Goal: Contribute content: Contribute content

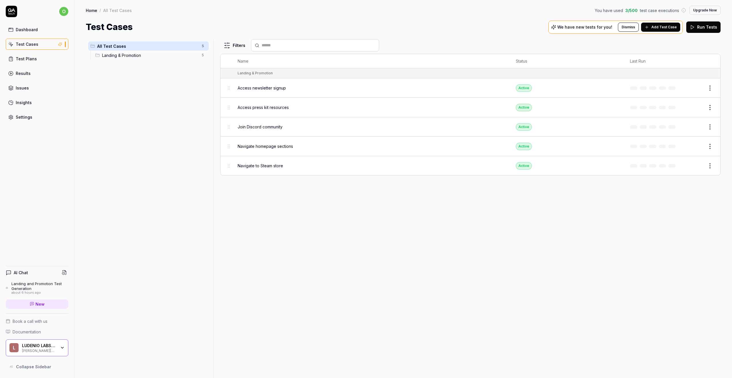
click at [276, 167] on div "Navigate to Steam store" at bounding box center [371, 166] width 267 height 12
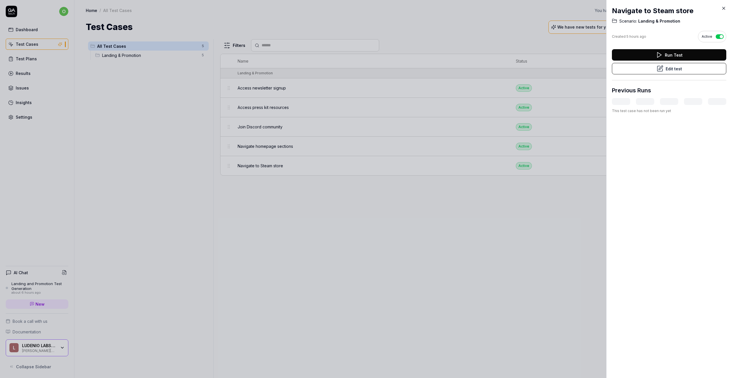
click at [150, 97] on div at bounding box center [366, 189] width 732 height 378
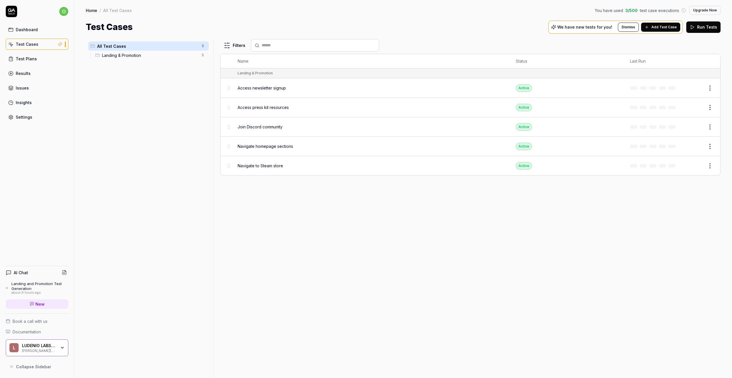
click at [55, 59] on link "Test Plans" at bounding box center [37, 58] width 63 height 11
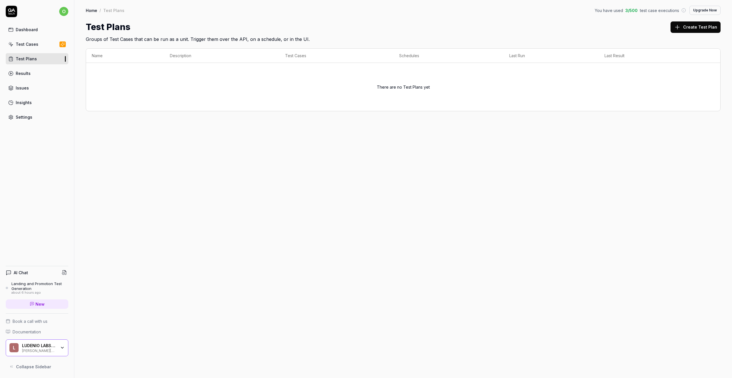
click at [33, 48] on link "Test Cases" at bounding box center [37, 44] width 63 height 11
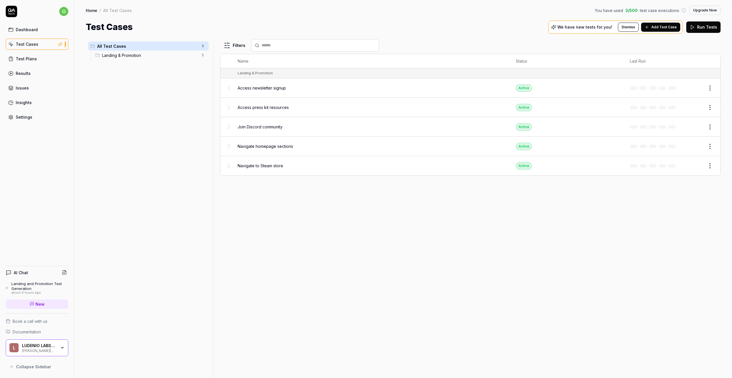
click at [707, 29] on button "Run Tests" at bounding box center [703, 26] width 34 height 11
click at [59, 343] on div "LUDENIO LABS LTD [PERSON_NAME][DOMAIN_NAME] Website" at bounding box center [41, 348] width 38 height 10
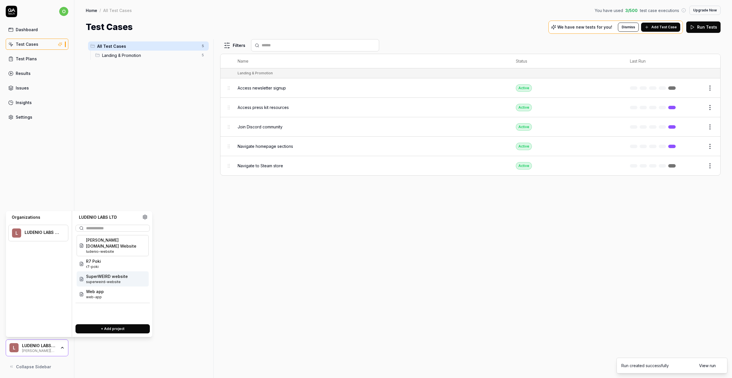
click at [110, 279] on span "superweird-website" at bounding box center [107, 281] width 42 height 5
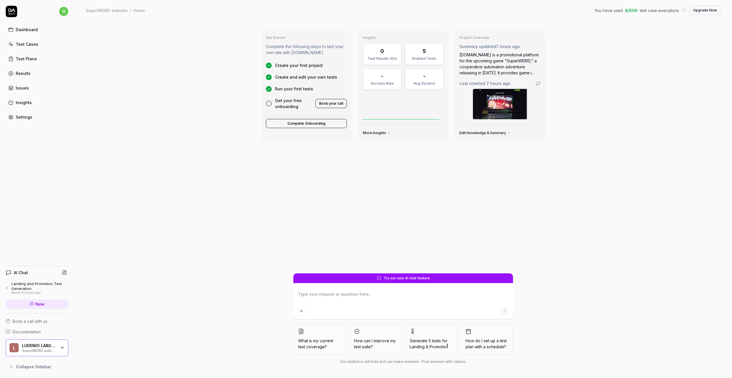
click at [34, 45] on div "Test Cases" at bounding box center [27, 44] width 23 height 6
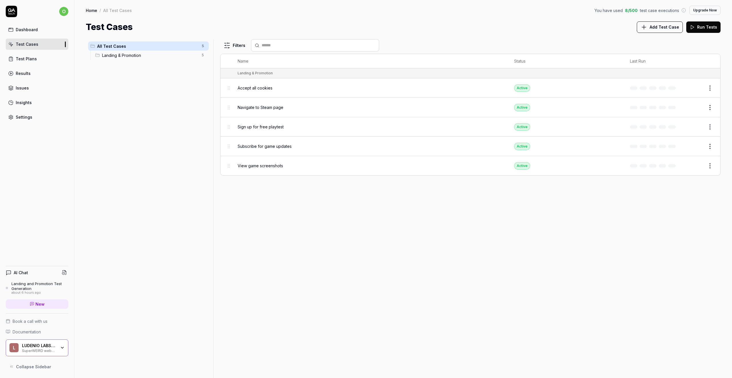
click at [703, 23] on button "Run Tests" at bounding box center [703, 26] width 34 height 11
click at [48, 347] on div "LUDENIO LABS LTD" at bounding box center [39, 345] width 34 height 5
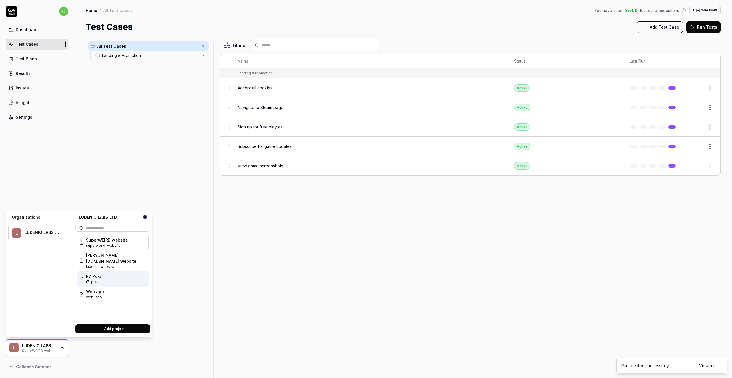
click at [112, 276] on div "R7 Poki r7-poki" at bounding box center [113, 278] width 72 height 15
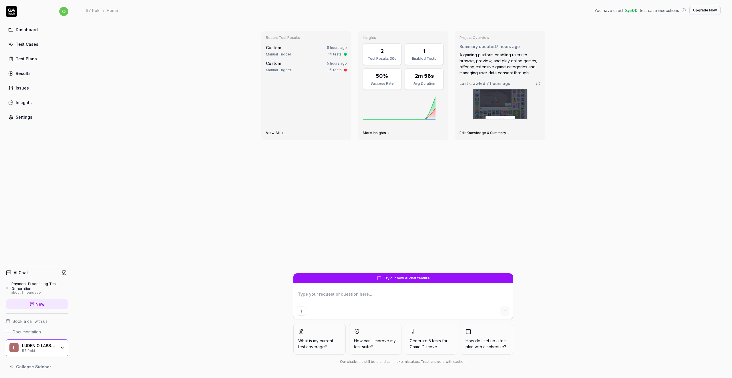
type textarea "*"
click at [42, 345] on div "LUDENIO LABS LTD" at bounding box center [39, 345] width 34 height 5
click at [33, 45] on div "Test Cases" at bounding box center [27, 44] width 23 height 6
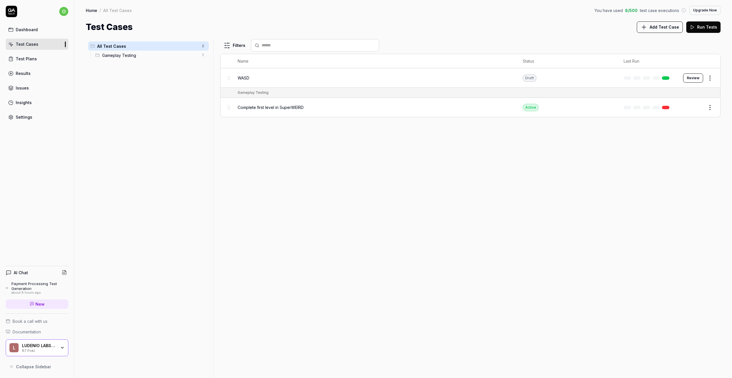
click at [258, 80] on div "WASD" at bounding box center [375, 78] width 274 height 6
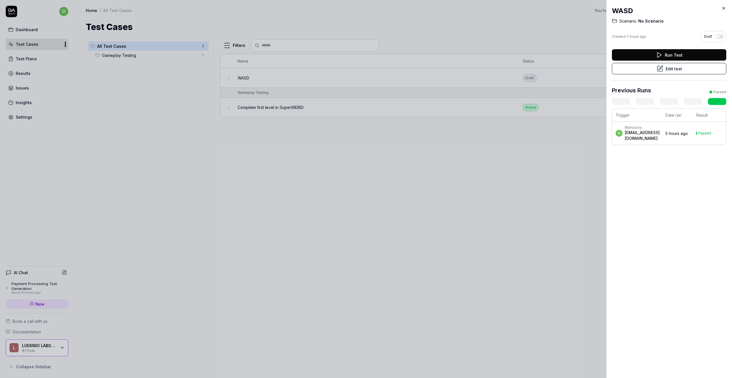
click at [660, 140] on div "[EMAIL_ADDRESS][DOMAIN_NAME]" at bounding box center [642, 135] width 35 height 11
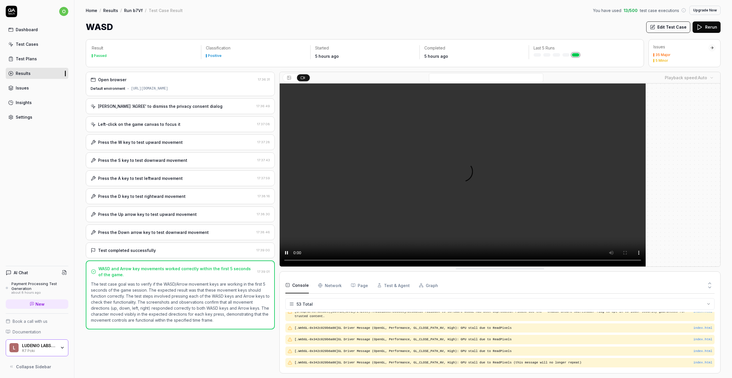
scroll to position [657, 0]
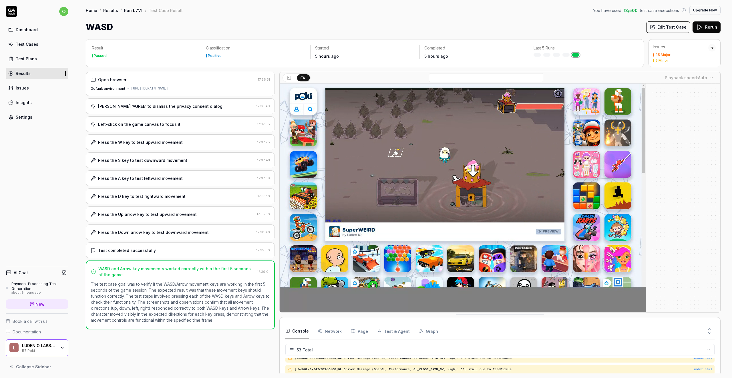
click at [435, 330] on div "Console Network Page Test & Agent Graph" at bounding box center [499, 331] width 429 height 16
click at [425, 331] on button "Graph" at bounding box center [428, 331] width 19 height 16
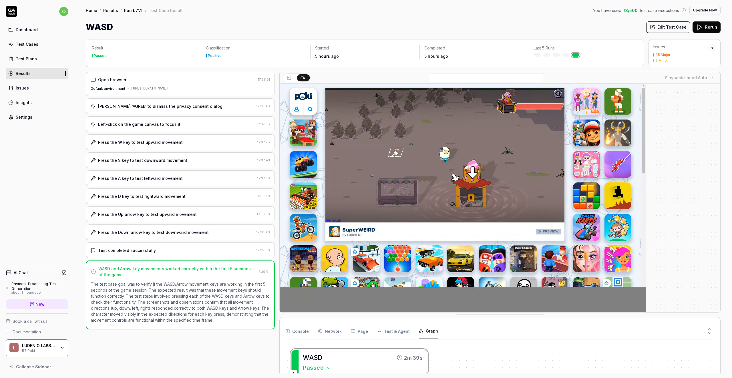
click at [514, 323] on div at bounding box center [580, 331] width 267 height 16
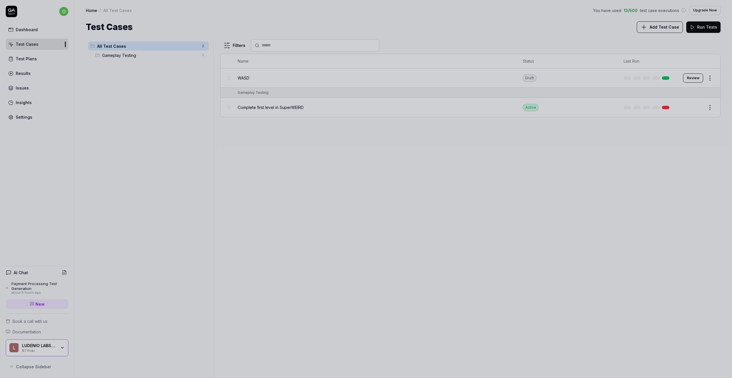
click at [170, 93] on div at bounding box center [366, 189] width 732 height 378
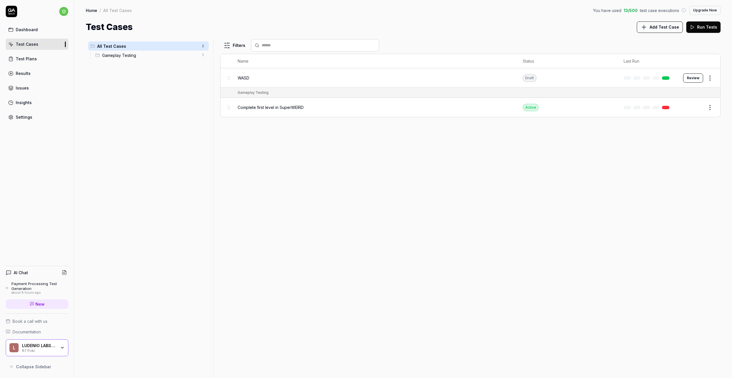
click at [46, 346] on div "LUDENIO LABS LTD" at bounding box center [39, 345] width 34 height 5
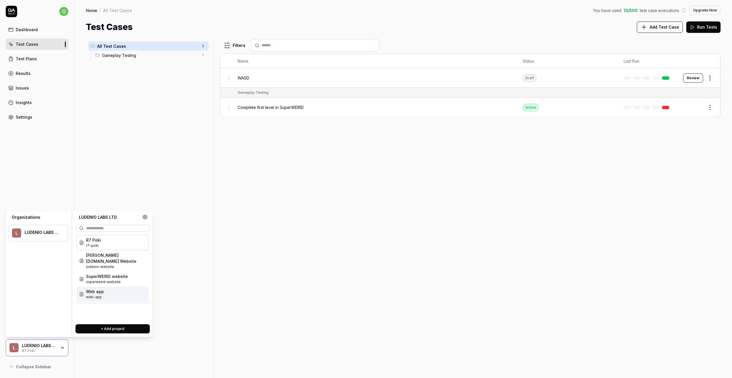
click at [92, 294] on span "web-app" at bounding box center [95, 296] width 18 height 5
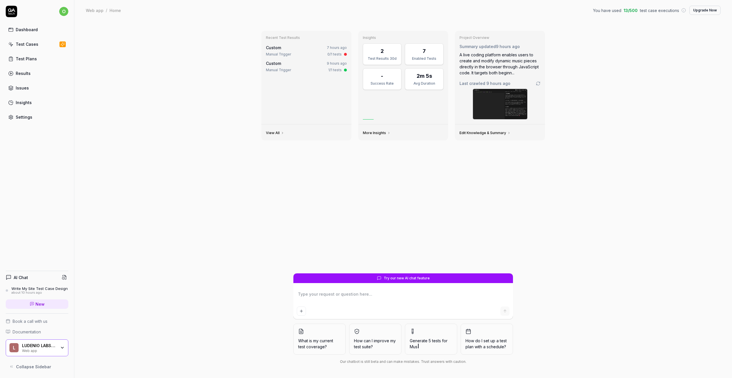
click at [61, 347] on icon "button" at bounding box center [62, 347] width 2 height 1
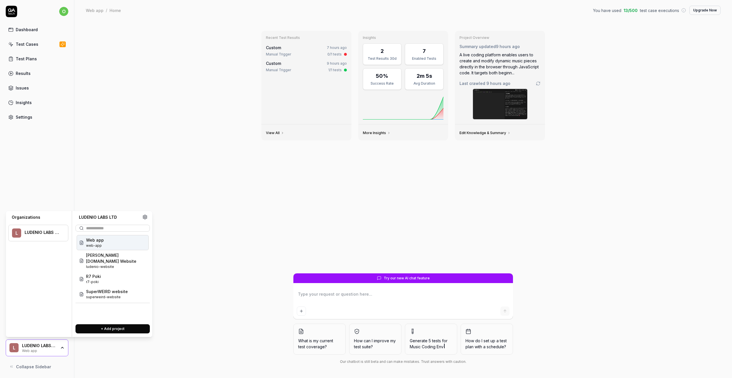
type textarea "*"
click at [146, 217] on icon at bounding box center [145, 217] width 4 height 4
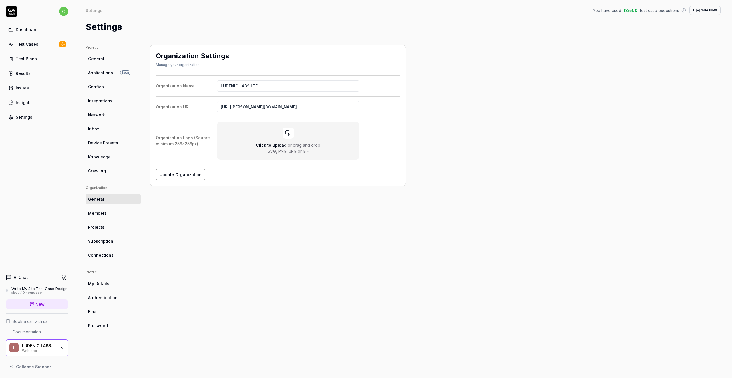
click at [111, 225] on link "Projects" at bounding box center [113, 227] width 55 height 11
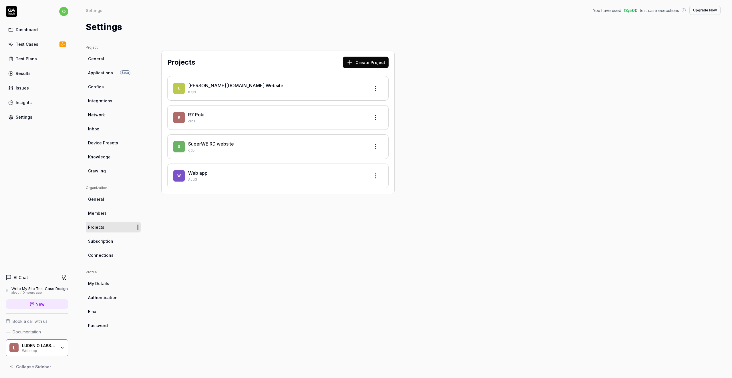
click at [374, 174] on html "o Dashboard Test Cases Test Plans Results Issues Insights Settings AI Chat Writ…" at bounding box center [366, 189] width 732 height 378
click at [341, 201] on div "Edit" at bounding box center [354, 202] width 54 height 13
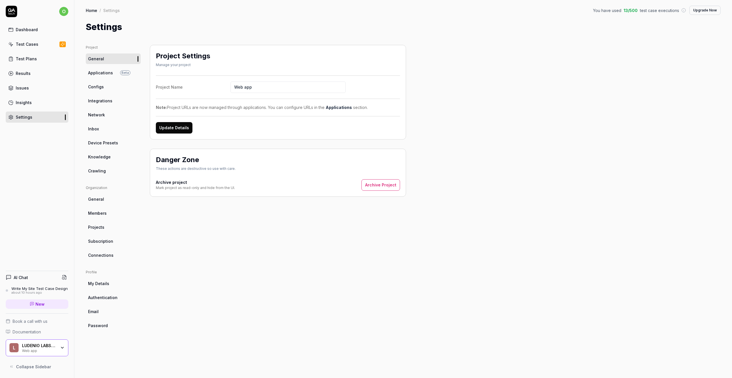
click at [280, 89] on input "Web app" at bounding box center [287, 86] width 115 height 11
type input "[DOMAIN_NAME]"
click at [182, 128] on button "Update Details" at bounding box center [174, 127] width 37 height 11
click at [34, 42] on div "Test Cases" at bounding box center [27, 44] width 23 height 6
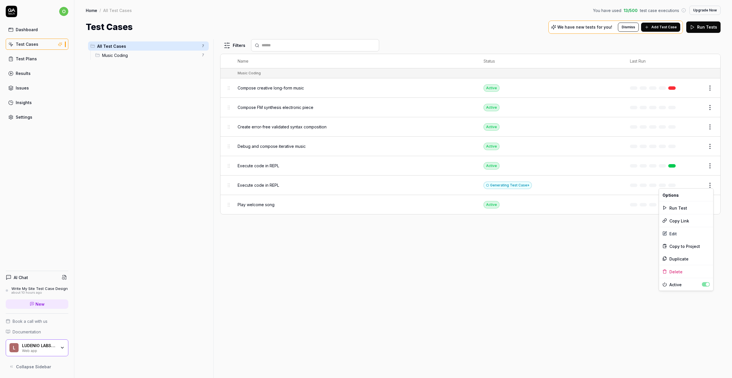
click at [709, 184] on html "o Dashboard Test Cases Test Plans Results Issues Insights Settings AI Chat Writ…" at bounding box center [366, 189] width 732 height 378
click at [582, 278] on html "o Dashboard Test Cases Test Plans Results Issues Insights Settings AI Chat Writ…" at bounding box center [366, 189] width 732 height 378
click at [174, 55] on span "Music Coding" at bounding box center [150, 55] width 96 height 6
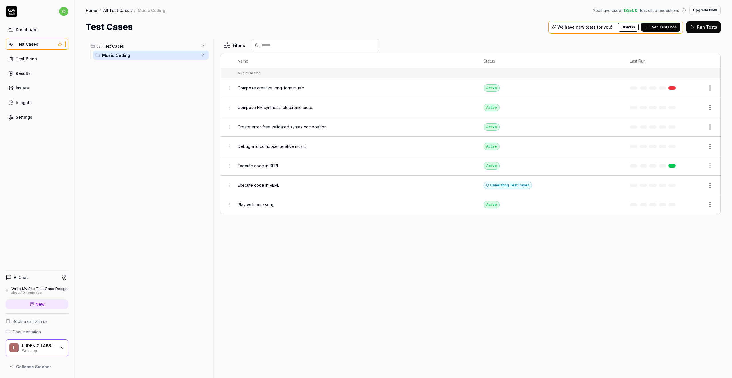
click at [361, 167] on div "Execute code in REPL" at bounding box center [355, 166] width 234 height 12
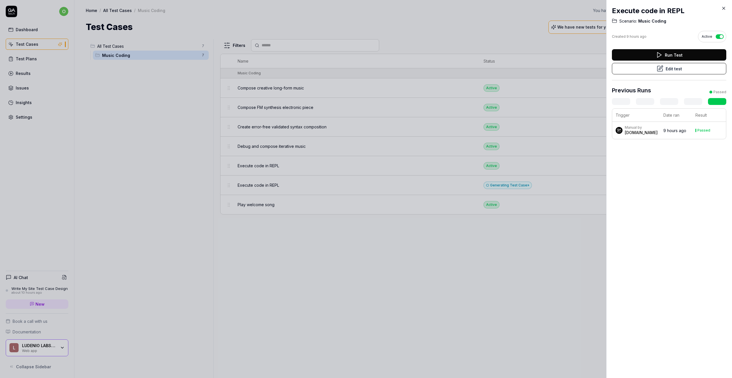
click at [660, 137] on td "9 hours ago" at bounding box center [676, 130] width 32 height 17
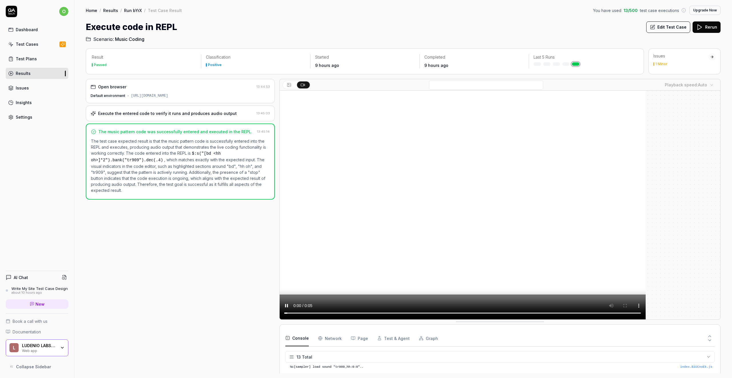
scroll to position [109, 0]
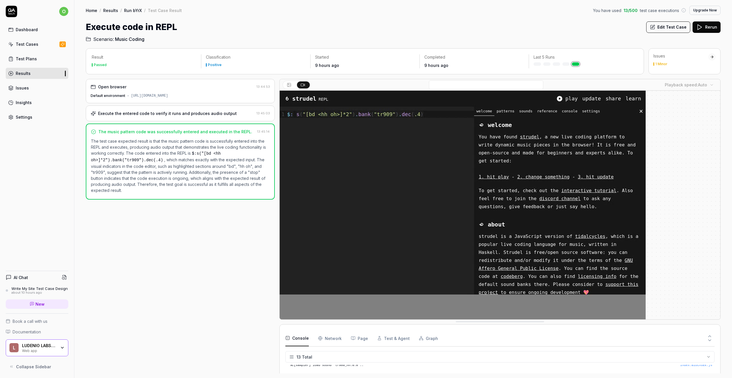
click at [60, 346] on icon "button" at bounding box center [62, 347] width 5 height 5
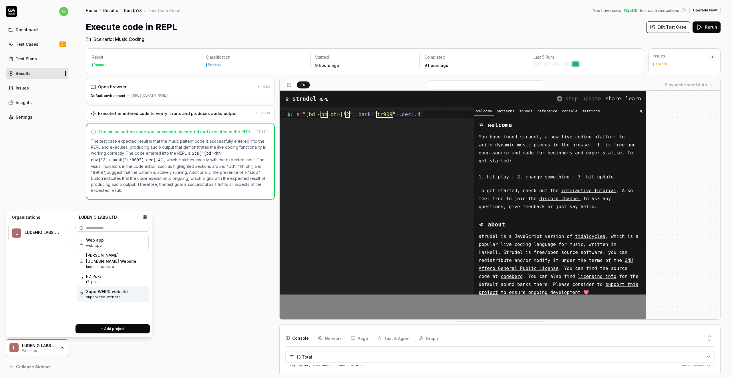
click at [110, 288] on span "SuperWEIRD website" at bounding box center [107, 291] width 42 height 6
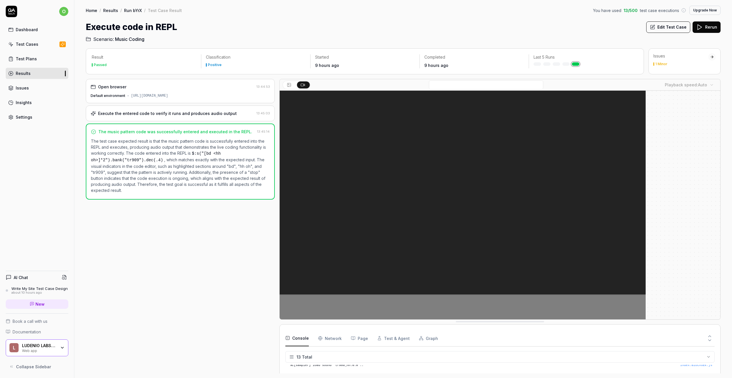
click at [47, 347] on div "LUDENIO LABS LTD" at bounding box center [39, 345] width 34 height 5
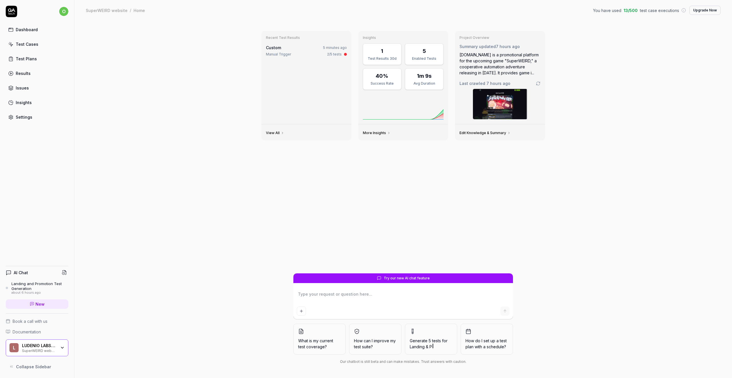
click at [59, 350] on div "LUDENIO LABS LTD SuperWEIRD website" at bounding box center [41, 348] width 38 height 10
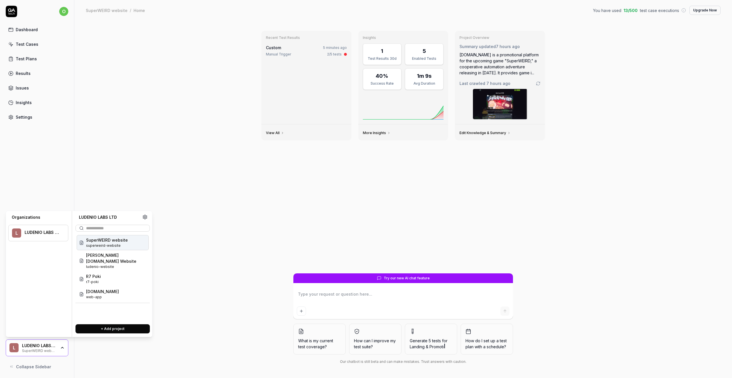
type textarea "*"
click at [118, 333] on button "+ Add project" at bounding box center [112, 328] width 74 height 9
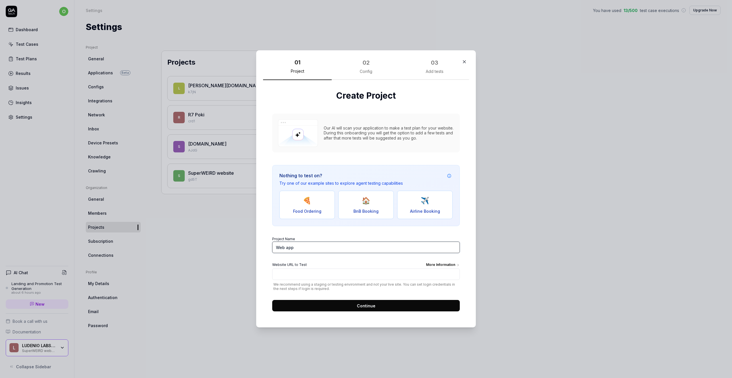
click at [318, 247] on input "Web app" at bounding box center [366, 247] width 188 height 11
type input "Warnament website"
type input "[URL][DOMAIN_NAME]"
click at [353, 304] on button "Continue" at bounding box center [366, 305] width 188 height 11
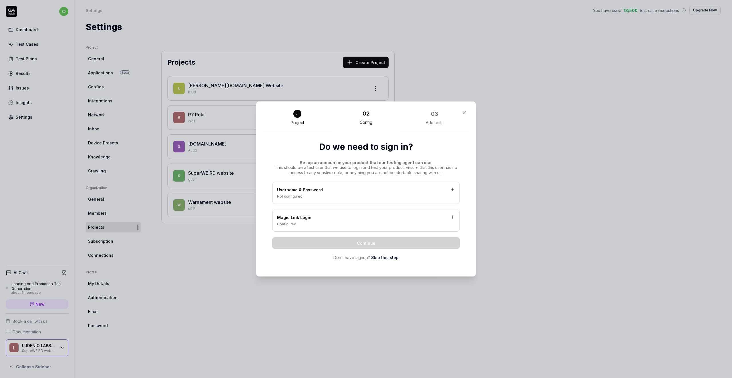
click at [385, 257] on link "Skip this step" at bounding box center [384, 257] width 27 height 6
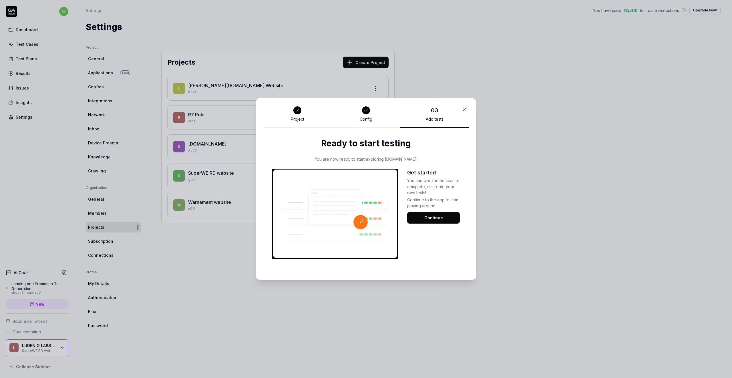
click at [430, 219] on button "Continue" at bounding box center [433, 217] width 53 height 11
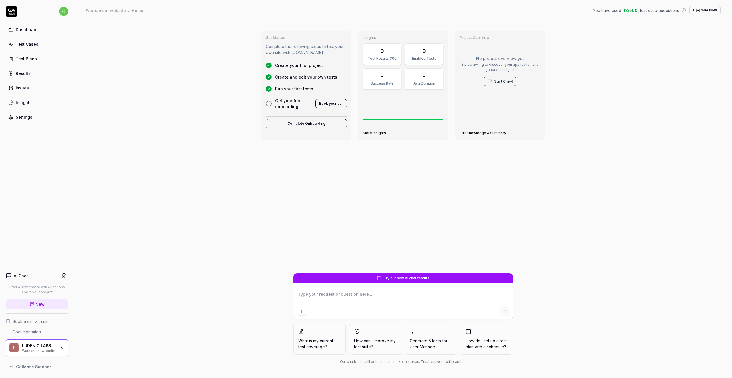
click at [389, 290] on textarea at bounding box center [403, 297] width 213 height 14
type textarea "*"
type textarea "G"
type textarea "*"
type textarea "Ge"
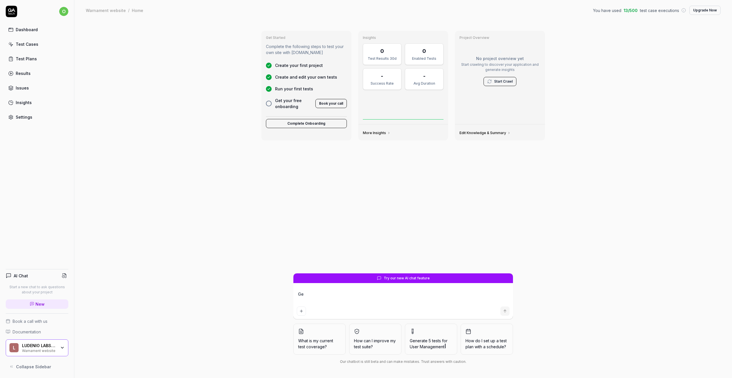
type textarea "*"
type textarea "Gen"
type textarea "*"
type textarea "Gene"
type textarea "*"
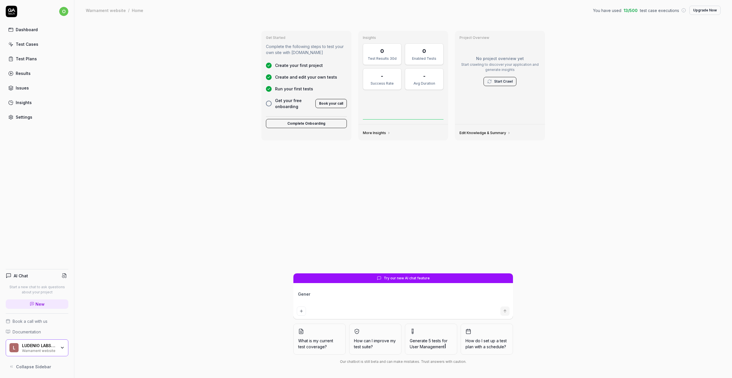
type textarea "Genera"
type textarea "*"
type textarea "Generat"
type textarea "*"
type textarea "Generate"
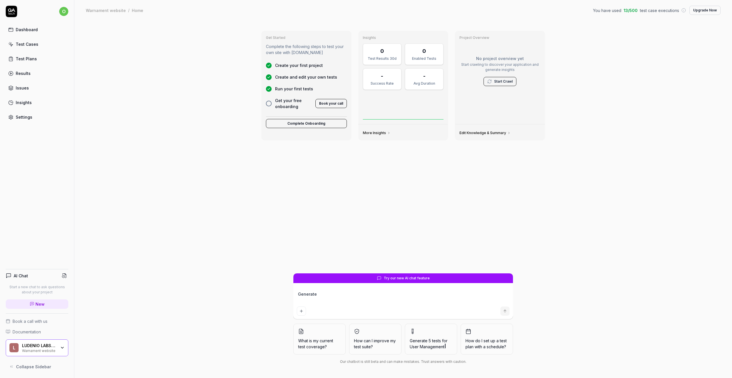
type textarea "*"
type textarea "Generate"
type textarea "*"
type textarea "Generate 5"
type textarea "*"
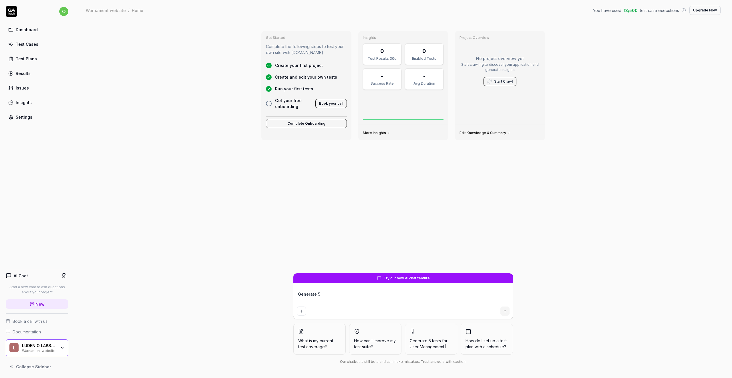
type textarea "Generate 5"
type textarea "*"
type textarea "Generate 5 t"
type textarea "*"
type textarea "Generate 5 te"
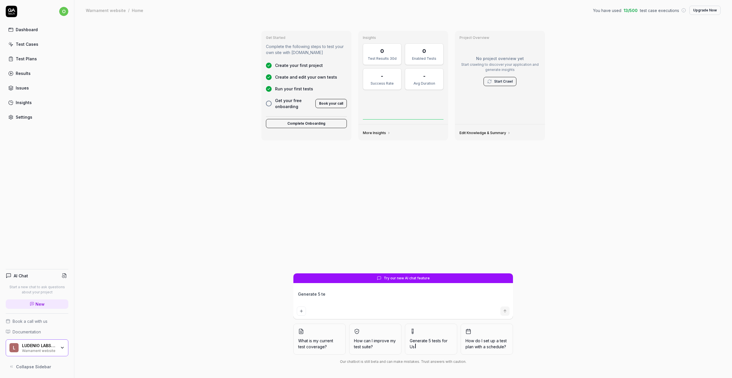
type textarea "*"
type textarea "Generate 5 tes"
type textarea "*"
type textarea "Generate 5 test"
type textarea "*"
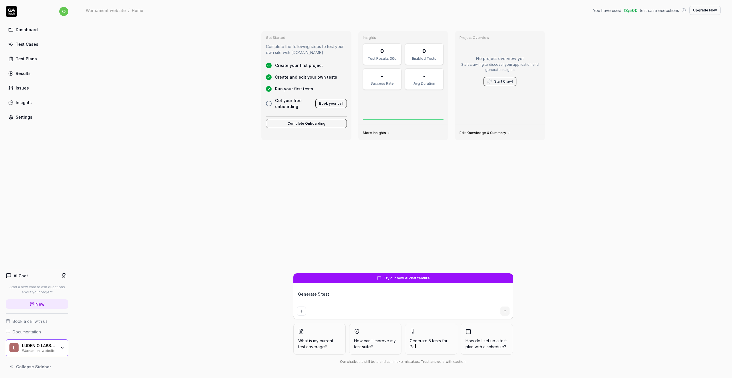
type textarea "Generate 5 tests"
type textarea "*"
type textarea "Generate 5 tests"
type textarea "*"
type textarea "Generate 5 tests o"
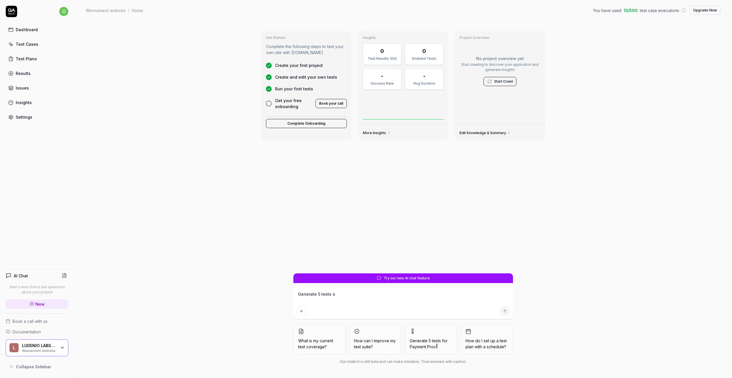
type textarea "*"
type textarea "Generate 5 tests on"
type textarea "*"
type textarea "Generate 5 tests on"
type textarea "*"
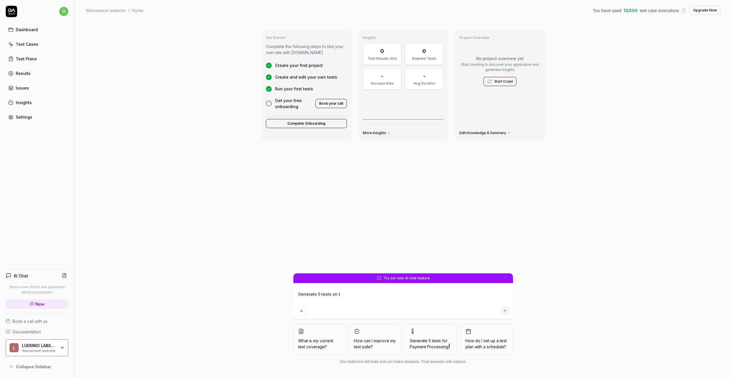
type textarea "Generate 5 tests on th"
type textarea "*"
type textarea "Generate 5 tests on the"
type textarea "*"
type textarea "Generate 5 tests on the"
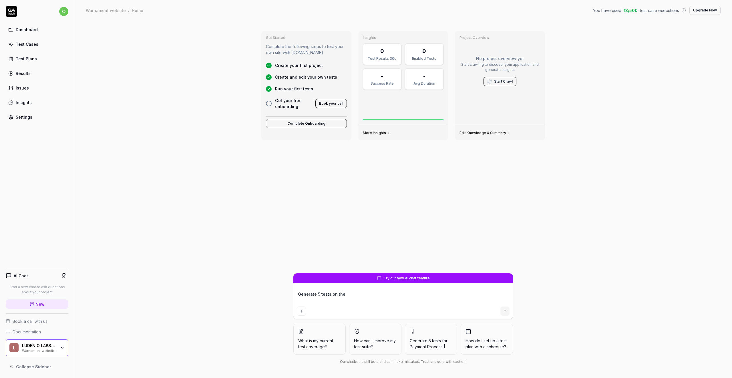
type textarea "*"
type textarea "Generate 5 tests on the v"
type textarea "*"
type textarea "Generate 5 tests on the vi"
type textarea "*"
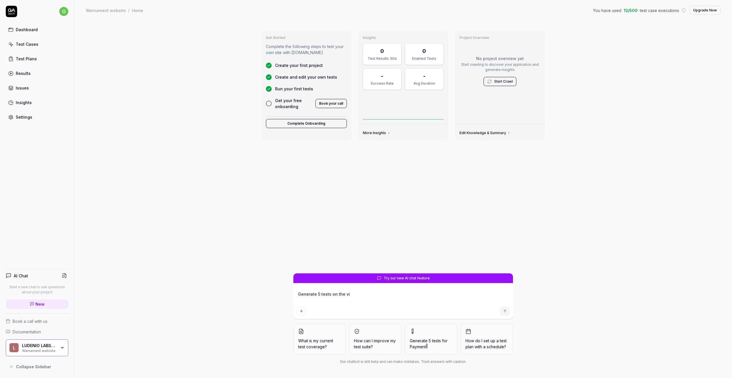
type textarea "Generate 5 tests on the vid"
type textarea "*"
type textarea "Generate 5 tests on the vide"
type textarea "*"
type textarea "Generate 5 tests on the video"
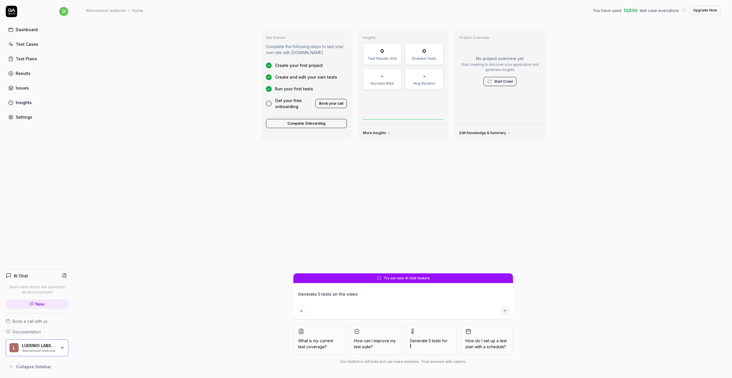
type textarea "*"
type textarea "Generate 5 tests on the video"
type textarea "*"
type textarea "Generate 5 tests on the video g"
type textarea "*"
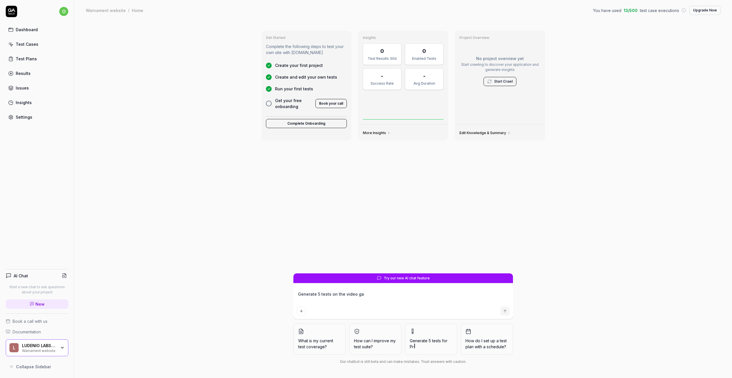
type textarea "Generate 5 tests on the video gam"
type textarea "*"
type textarea "Generate 5 tests on the video game"
type textarea "*"
type textarea "Generate 5 tests on the video game"
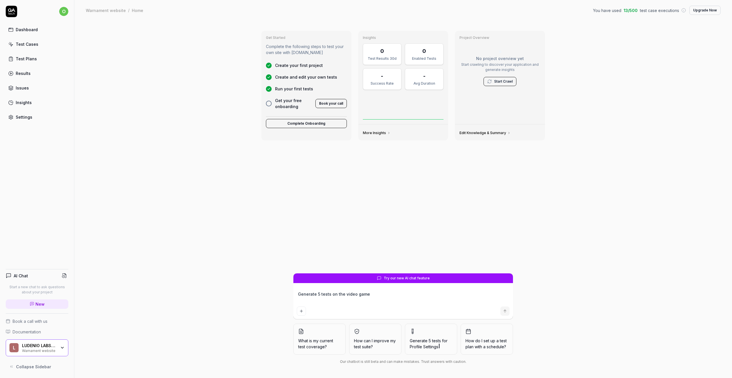
type textarea "*"
type textarea "Generate 5 tests on the video game"
type textarea "*"
type textarea "Generate 5 tests on the video gam"
type textarea "*"
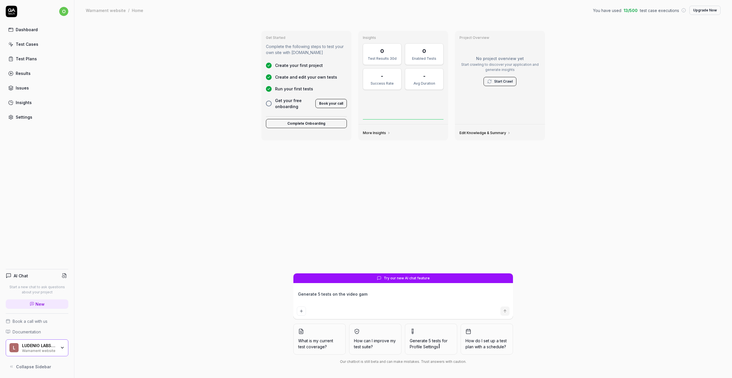
type textarea "Generate 5 tests on the video ga"
type textarea "*"
type textarea "Generate 5 tests on the video g"
type textarea "*"
type textarea "Generate 5 tests on the video"
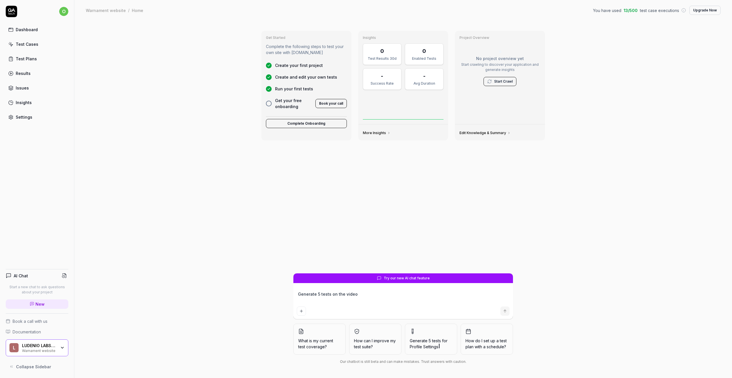
type textarea "*"
type textarea "Generate 5 tests on the video"
type textarea "*"
type textarea "Generate 5 tests on the vide"
type textarea "*"
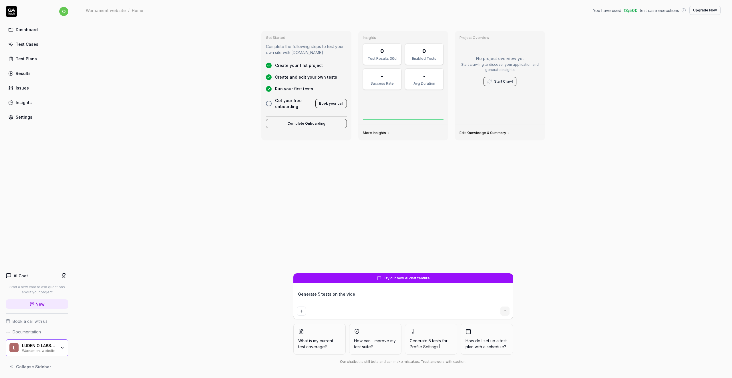
type textarea "Generate 5 tests on the vid"
type textarea "*"
type textarea "Generate 5 tests on the vi"
type textarea "*"
type textarea "Generate 5 tests on the v"
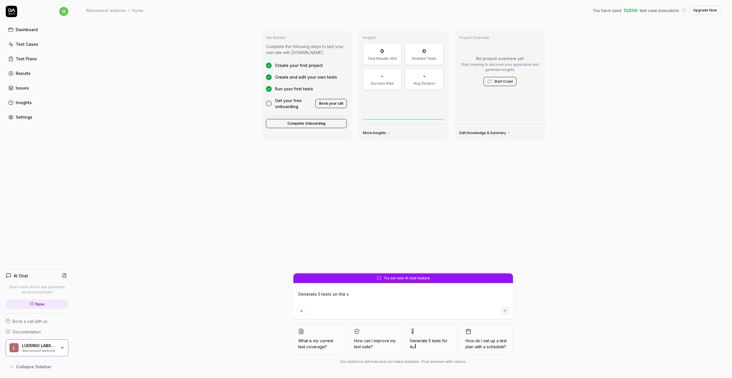
type textarea "*"
type textarea "Generate 5 tests on the"
type textarea "*"
type textarea "Generate 5 tests on the L"
type textarea "*"
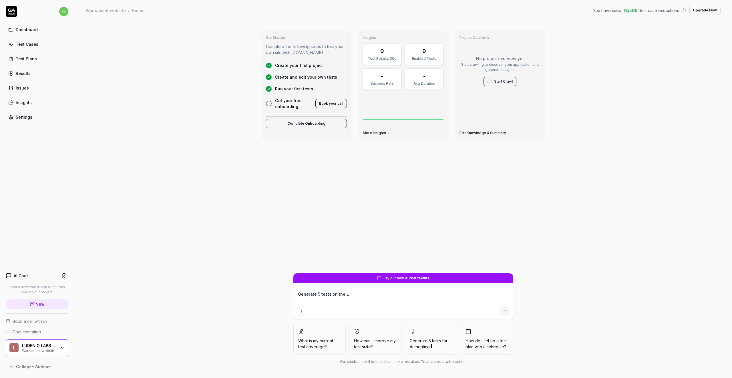
type textarea "Generate 5 tests on the La"
type textarea "*"
type textarea "Generate 5 tests on the Lan"
type textarea "*"
type textarea "Generate 5 tests on the Land"
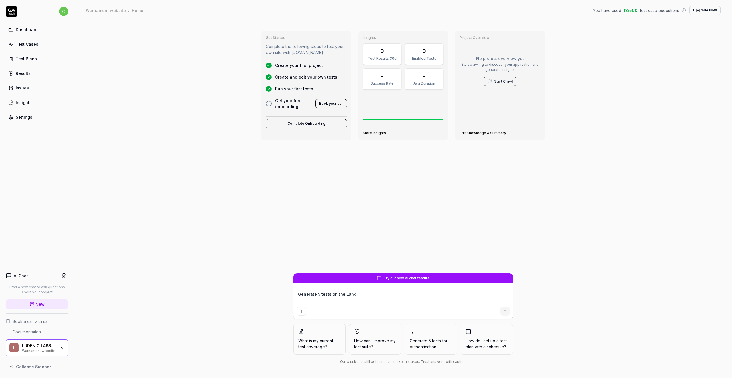
type textarea "*"
type textarea "Generate 5 tests on the [PERSON_NAME]"
type textarea "*"
type textarea "Generate 5 tests on the [PERSON_NAME]"
type textarea "*"
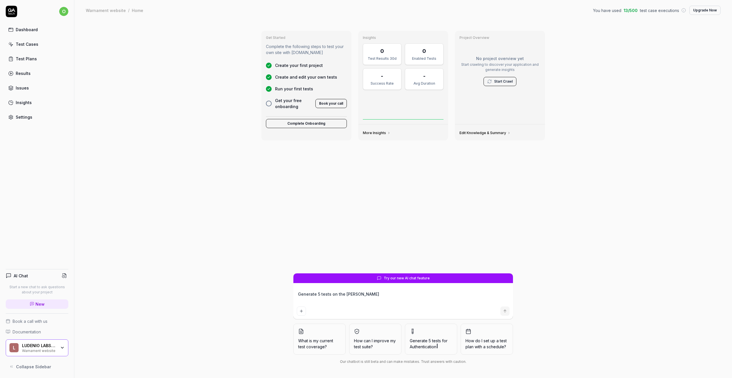
type textarea "Generate 5 tests on the Landing"
type textarea "*"
type textarea "Generate 5 tests on the Landing"
type textarea "*"
type textarea "Generate 5 tests on the Landing"
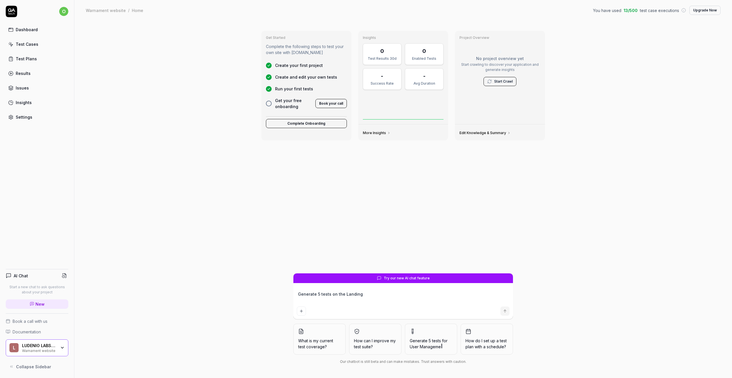
type textarea "*"
type textarea "Generate 5 tests on the Landing"
type textarea "*"
type textarea "Generate 5 tests on the Landing a"
type textarea "*"
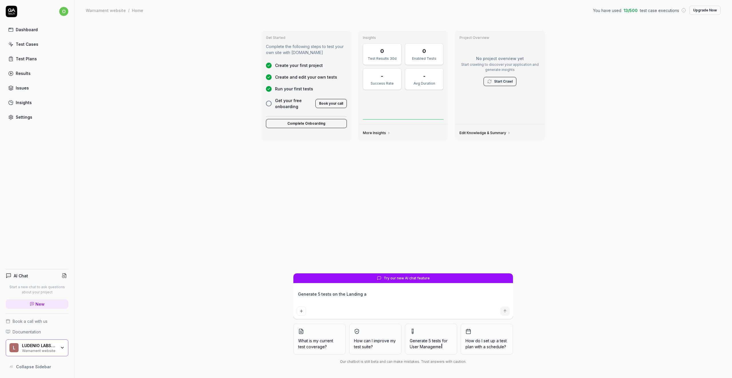
type textarea "Generate 5 tests on the Landing an"
type textarea "*"
type textarea "Generate 5 tests on the Landing and"
type textarea "*"
type textarea "Generate 5 tests on the Landing and"
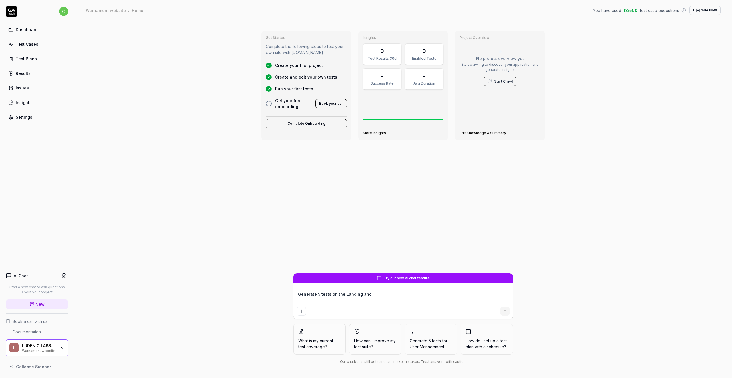
type textarea "*"
type textarea "Generate 5 tests on the Landing and P"
type textarea "*"
type textarea "Generate 5 tests on the Landing and Pro"
type textarea "*"
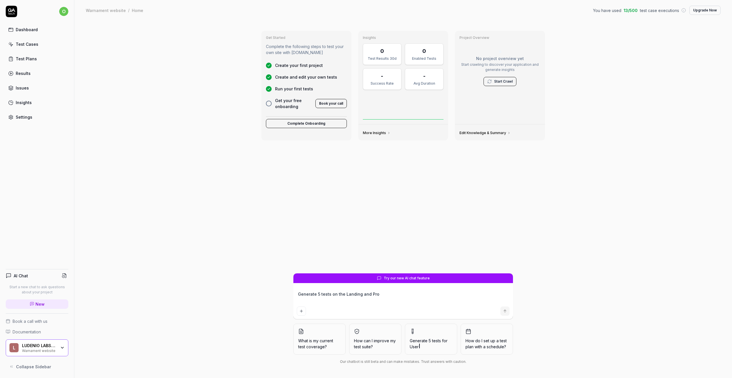
type textarea "Generate 5 tests on the Landing and Prom"
type textarea "*"
type textarea "Generate 5 tests on the Landing and Promo"
type textarea "*"
type textarea "Generate 5 tests on the Landing and Prom"
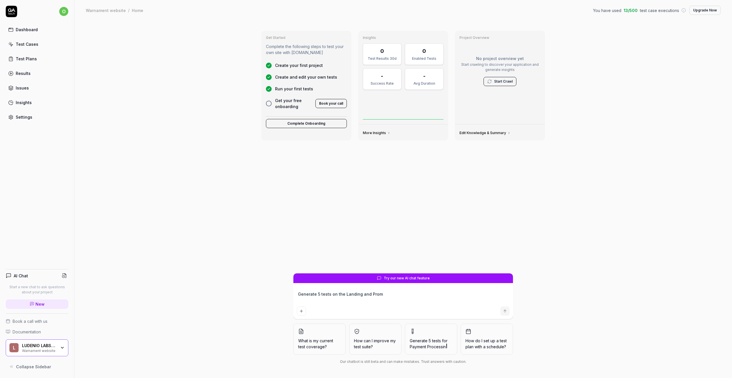
type textarea "*"
type textarea "Generate 5 tests on the Landing and Pro"
type textarea "*"
type textarea "Generate 5 tests on the Landing and Pr"
type textarea "*"
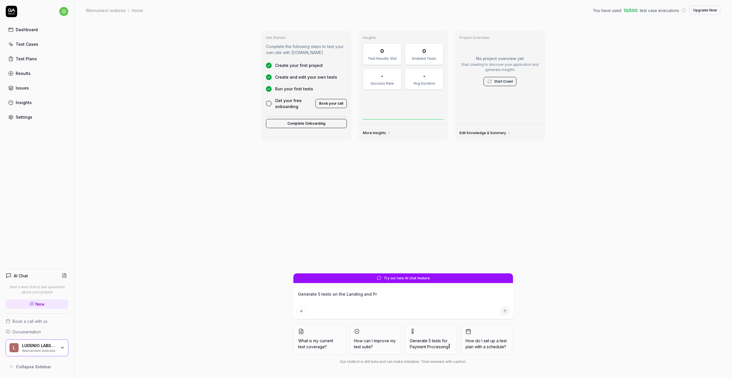
type textarea "Generate 5 tests on the Landing and P"
type textarea "*"
type textarea "Generate 5 tests on the Landing and"
type textarea "*"
type textarea "Generate 5 tests on the Landing and"
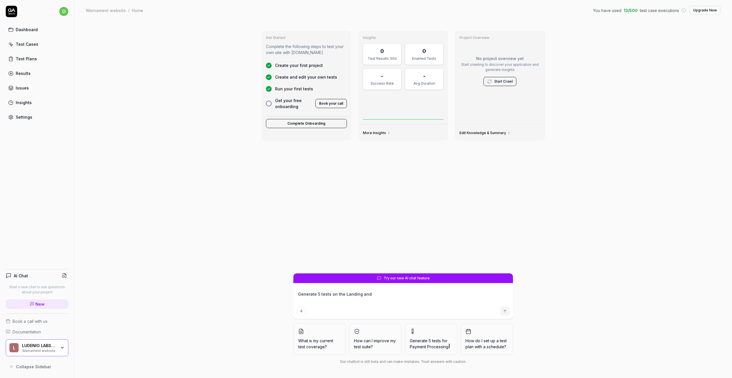
type textarea "*"
type textarea "Generate 5 tests on the Landing an"
type textarea "*"
type textarea "Generate 5 tests on the Landing a"
type textarea "*"
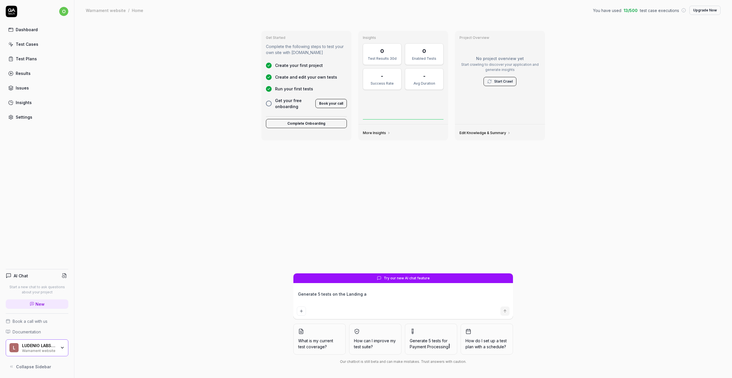
type textarea "Generate 5 tests on the Landing"
type textarea "*"
type textarea "Generate 5 tests on the Landing"
type textarea "*"
type textarea "Generate 5 tests on the vLanding"
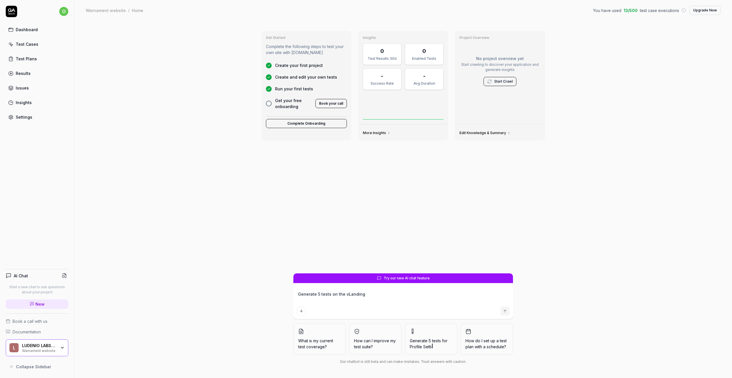
type textarea "*"
type textarea "Generate 5 tests on the viLanding"
type textarea "*"
type textarea "Generate 5 tests on the vidLanding"
type textarea "*"
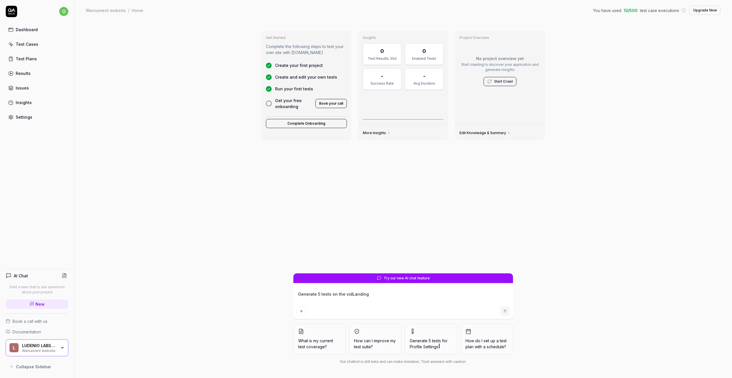
type textarea "Generate 5 tests on the videLanding"
type textarea "*"
type textarea "Generate 5 tests on the videoLanding"
type textarea "*"
type textarea "Generate 5 tests on the video Landing"
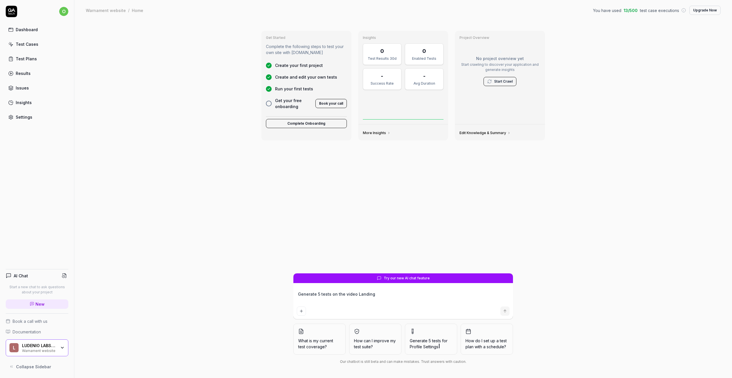
type textarea "*"
type textarea "Generate 5 tests on the video gLanding"
type textarea "*"
type textarea "Generate 5 tests on the video gamLanding"
type textarea "*"
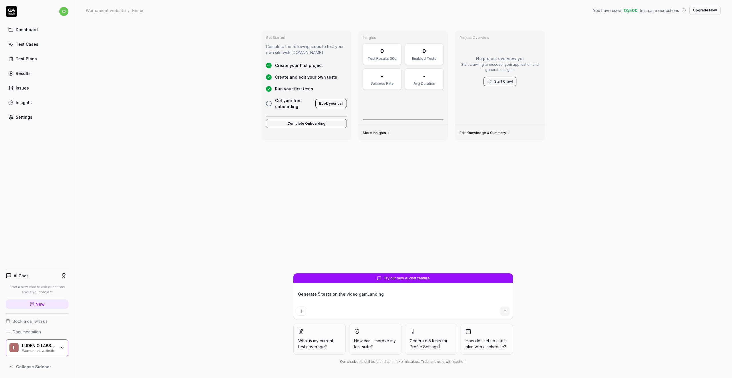
type textarea "Generate 5 tests on the video gameLanding"
type textarea "*"
type textarea "Generate 5 tests on the video game Landing"
type textarea "*"
type textarea "Generate 5 tests on the video game landing"
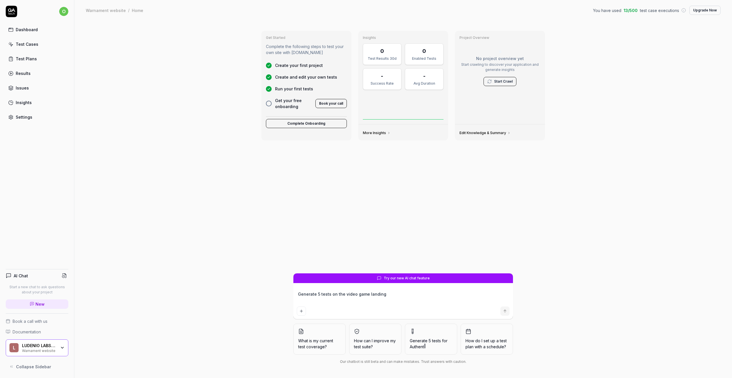
type textarea "*"
type textarea "Generate 5 tests on the video game landing"
type textarea "*"
type textarea "Generate 5 tests on the video game landing p"
type textarea "*"
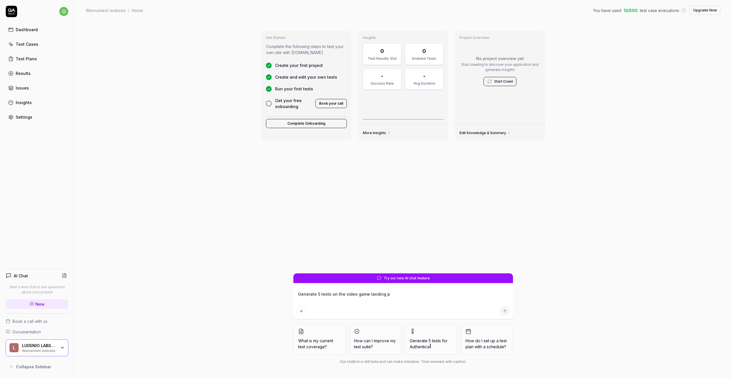
type textarea "Generate 5 tests on the video game landing pa"
type textarea "*"
type textarea "Generate 5 tests on the video game landing pag"
type textarea "*"
type textarea "Generate 5 tests on the video game landing page"
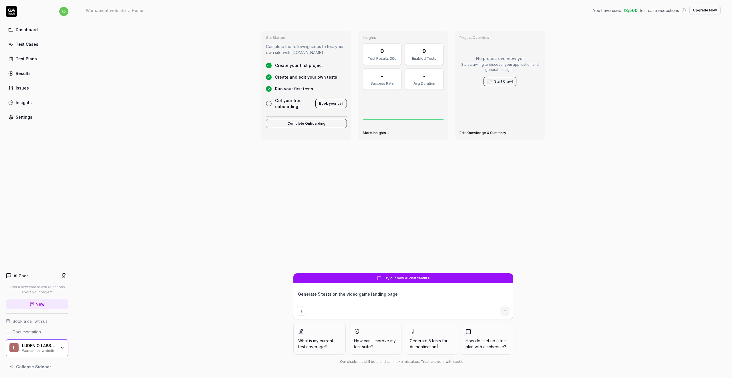
type textarea "*"
type textarea "Generate 5 tests on the video game landing page w"
type textarea "*"
type textarea "Generate 5 tests on the video game landing page wi"
type textarea "*"
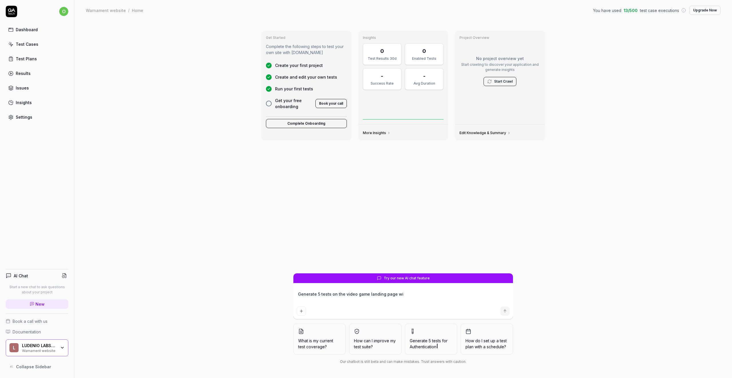
type textarea "Generate 5 tests on the video game landing page wit"
type textarea "*"
type textarea "Generate 5 tests on the video game landing page with"
type textarea "*"
type textarea "Generate 5 tests on the video game landing page with"
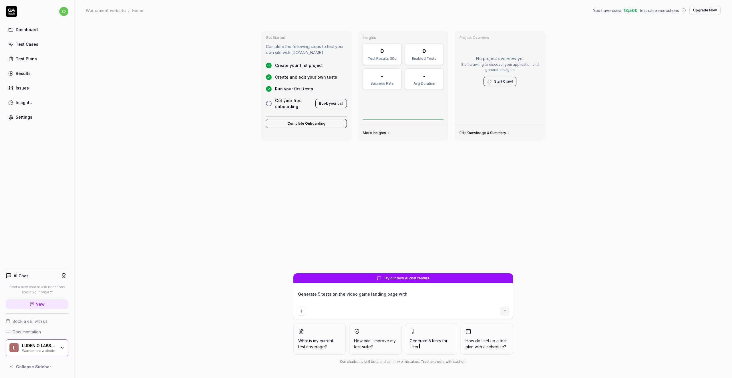
type textarea "*"
type textarea "Generate 5 tests on the video game landing page with f"
type textarea "*"
type textarea "Generate 5 tests on the video game landing page with fe"
type textarea "*"
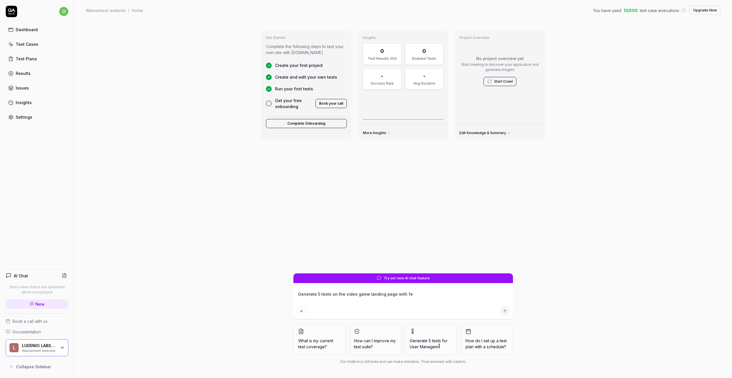
type textarea "Generate 5 tests on the video game landing page with few"
type textarea "*"
type textarea "Generate 5 tests on the video game landing page with few"
type textarea "*"
click at [402, 293] on textarea "Generate 5 tests on the video game landing page with few purchase options" at bounding box center [403, 297] width 213 height 14
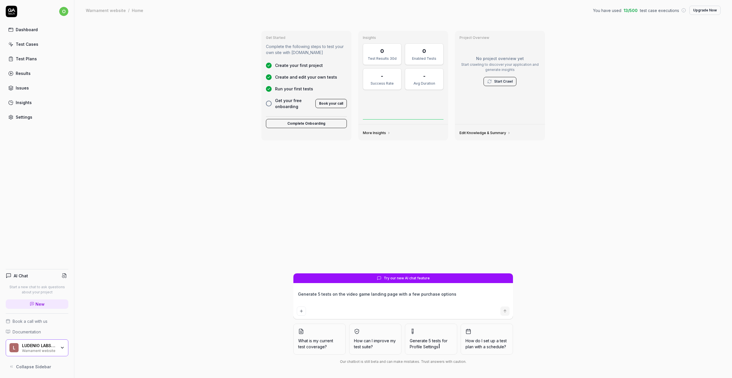
click at [414, 295] on textarea "Generate 5 tests on the video game landing page with a few purchase options" at bounding box center [403, 297] width 213 height 14
